Goal: Find specific page/section: Locate a particular part of the current website

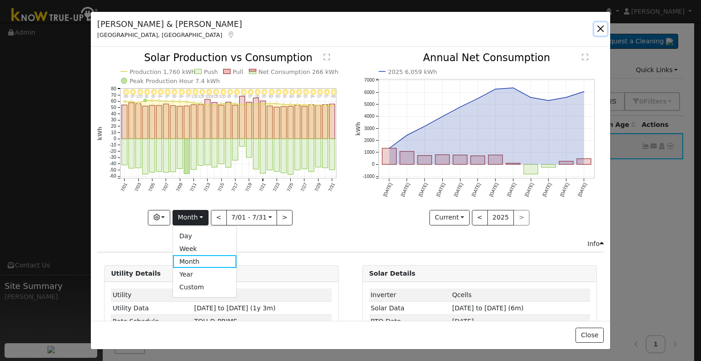
click at [605, 27] on button "button" at bounding box center [601, 28] width 13 height 13
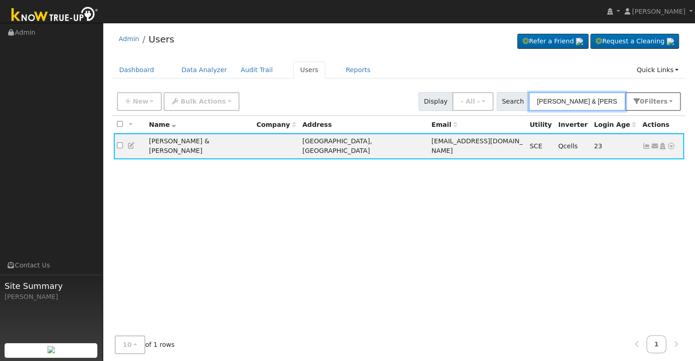
drag, startPoint x: 537, startPoint y: 99, endPoint x: 634, endPoint y: 100, distance: 96.8
click at [634, 100] on div "Search Russell & Angie Eckert 0 Filter s Role Show - All - Show Leads Admin Bil…" at bounding box center [588, 101] width 184 height 19
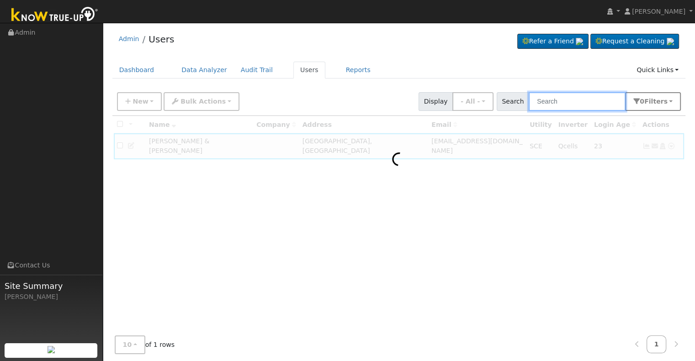
paste input "Jeff & Debrah Williams"
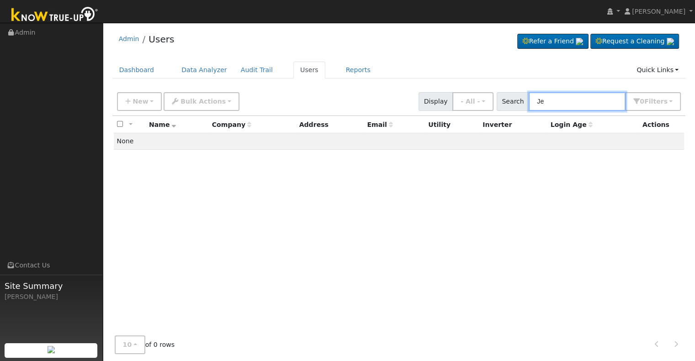
type input "J"
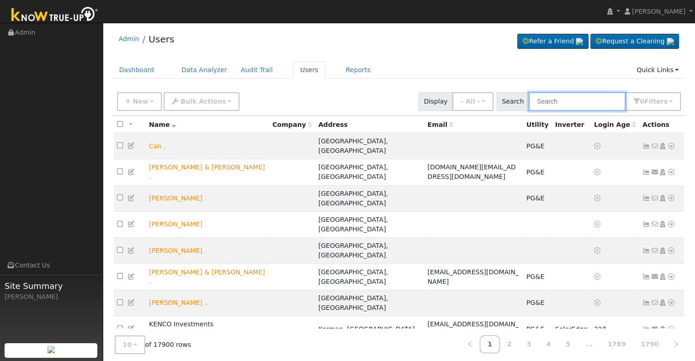
click at [557, 99] on input "text" at bounding box center [576, 101] width 97 height 19
click at [563, 99] on input "text" at bounding box center [576, 101] width 97 height 19
paste input "[PERSON_NAME]"
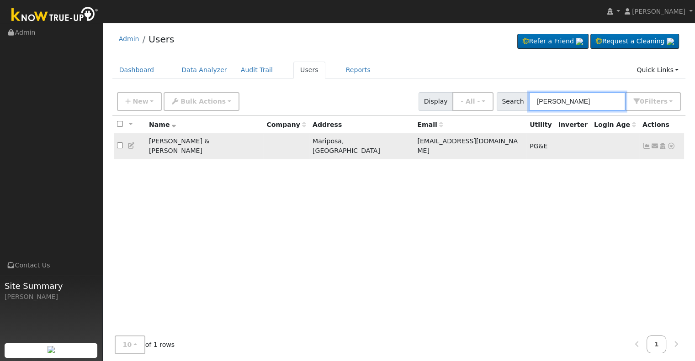
type input "[PERSON_NAME]"
click at [647, 143] on icon at bounding box center [646, 146] width 8 height 6
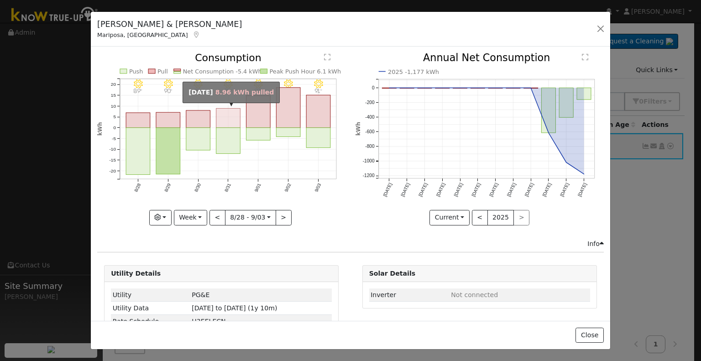
click at [230, 112] on rect "onclick=""" at bounding box center [228, 118] width 24 height 19
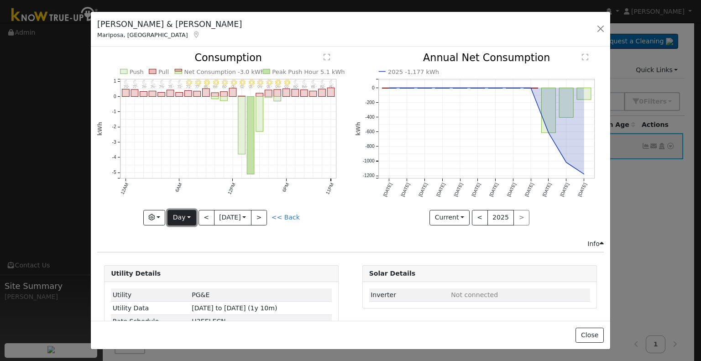
click at [183, 213] on button "Day" at bounding box center [182, 218] width 28 height 16
click at [178, 255] on link "Month" at bounding box center [199, 261] width 63 height 13
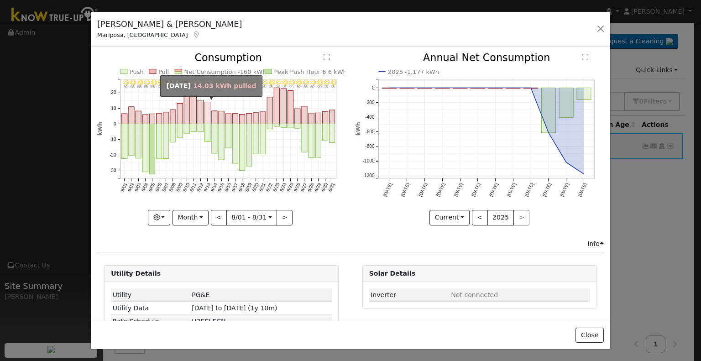
click at [206, 117] on rect "onclick=""" at bounding box center [207, 113] width 5 height 22
type input "[DATE]"
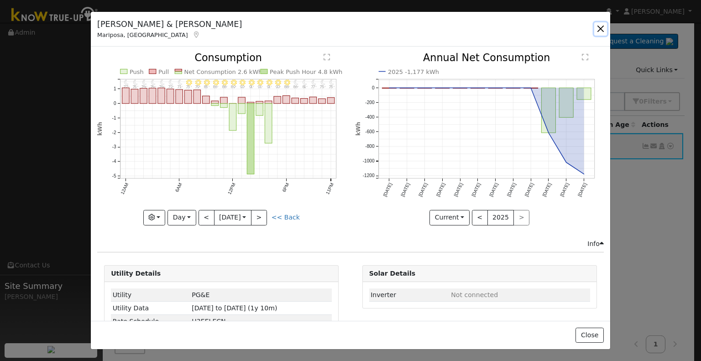
click at [600, 29] on button "button" at bounding box center [601, 28] width 13 height 13
